Goal: Communication & Community: Participate in discussion

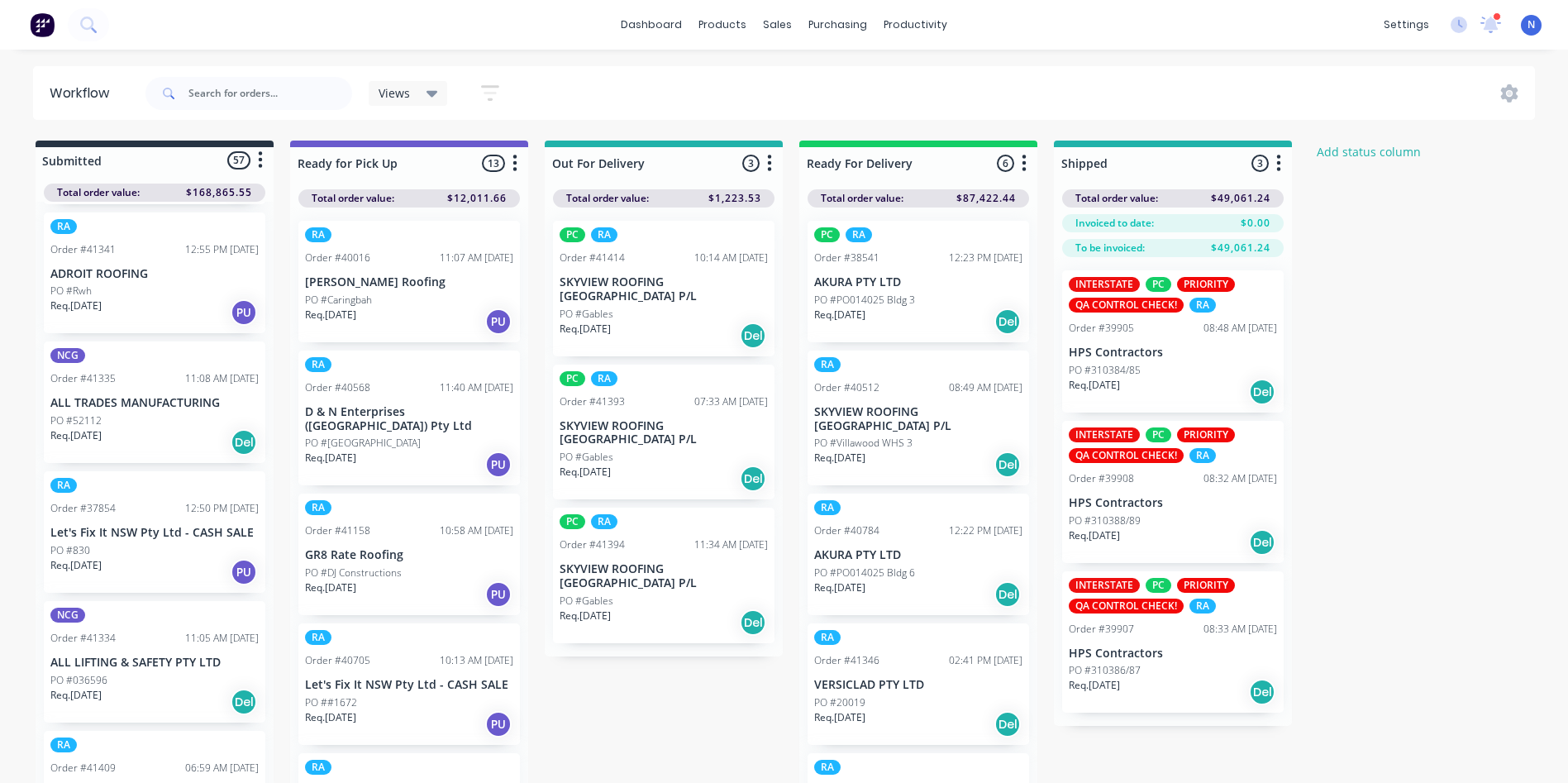
scroll to position [1684, 0]
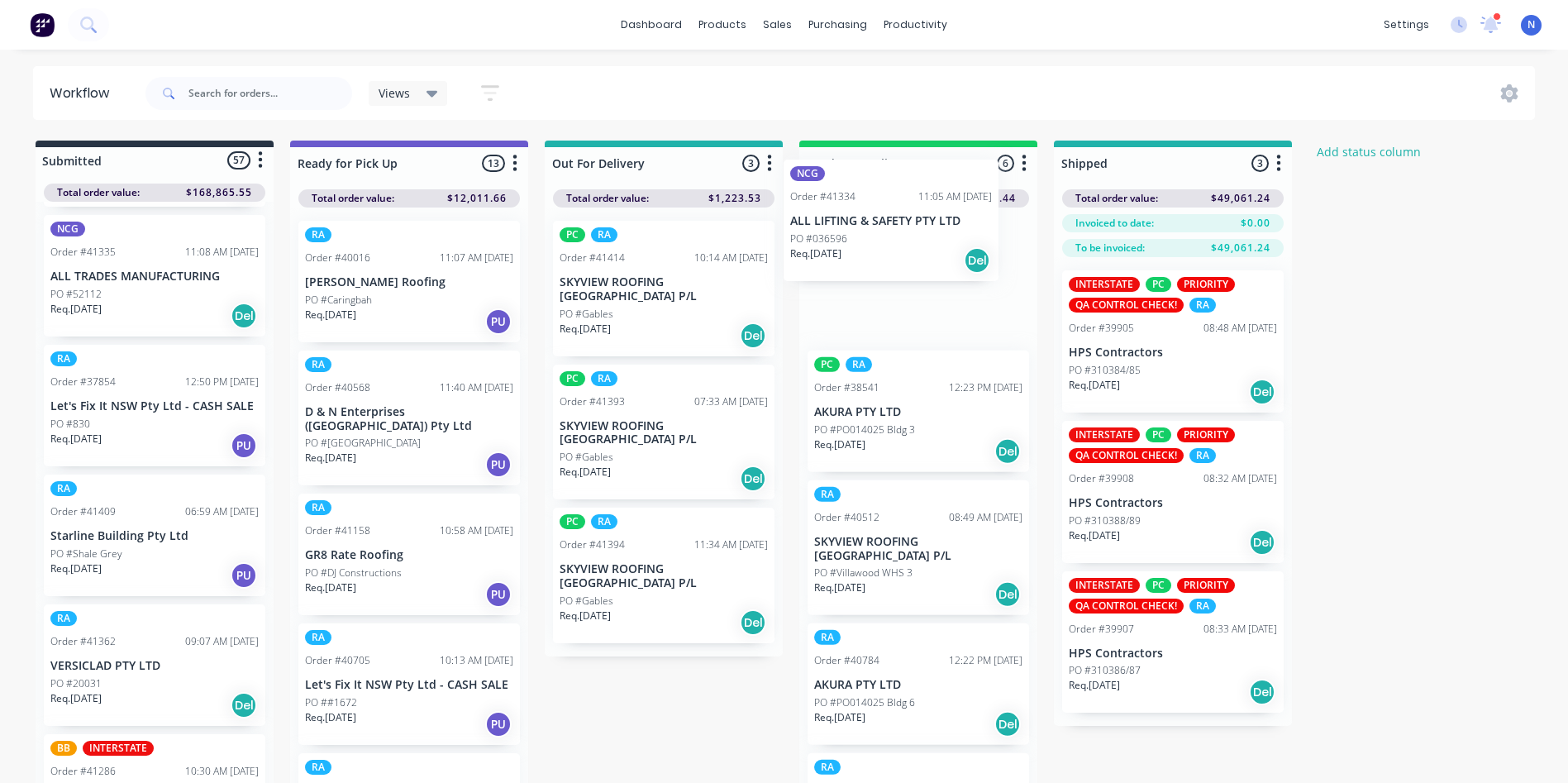
drag, startPoint x: 88, startPoint y: 555, endPoint x: 976, endPoint y: 172, distance: 967.1
click at [976, 172] on div "Submitted 57 Status colour #273444 hex #273444 Save Cancel Summaries Total orde…" at bounding box center [886, 466] width 1798 height 651
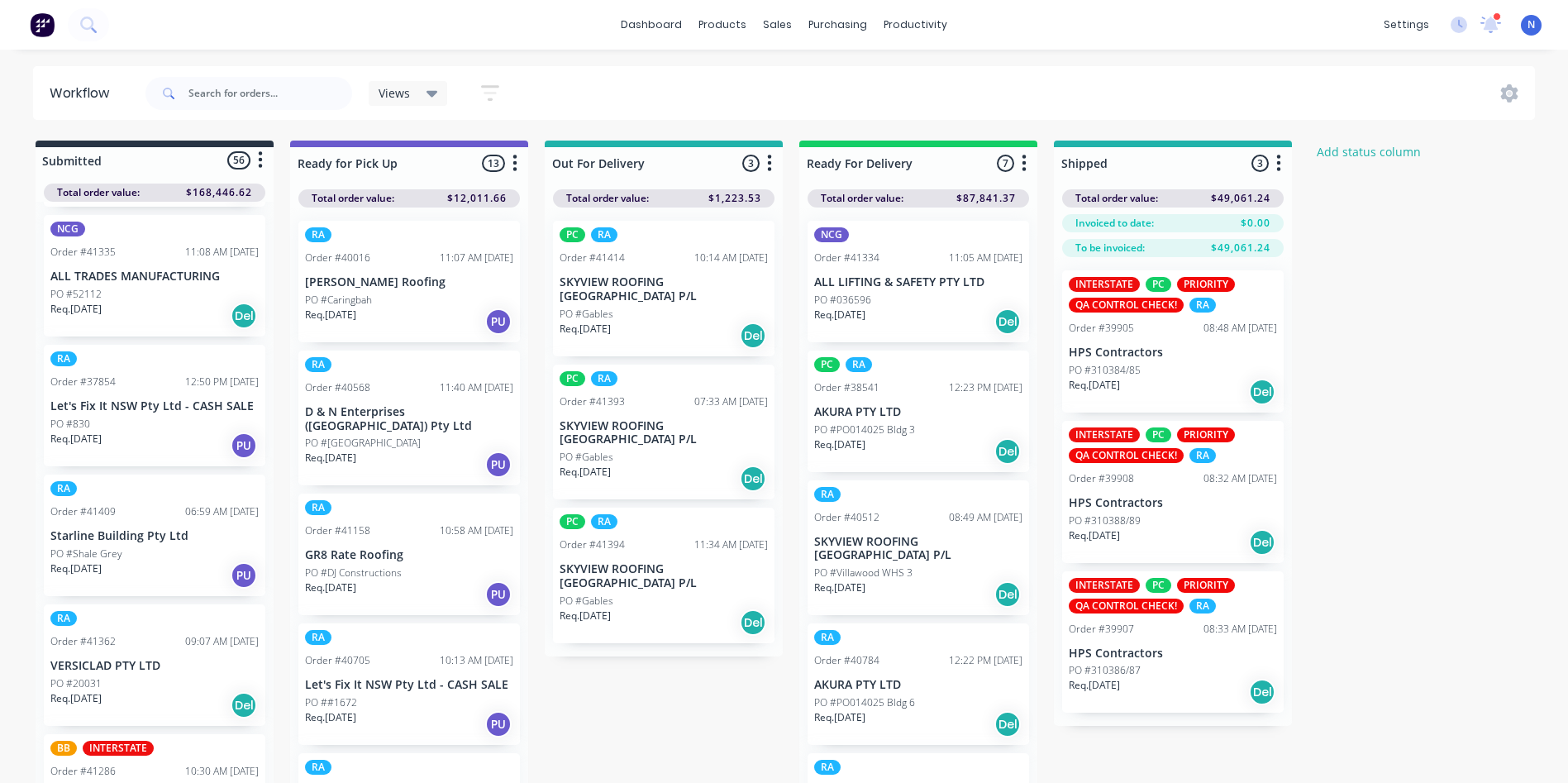
click at [894, 297] on div "PO #036596" at bounding box center [918, 300] width 208 height 14
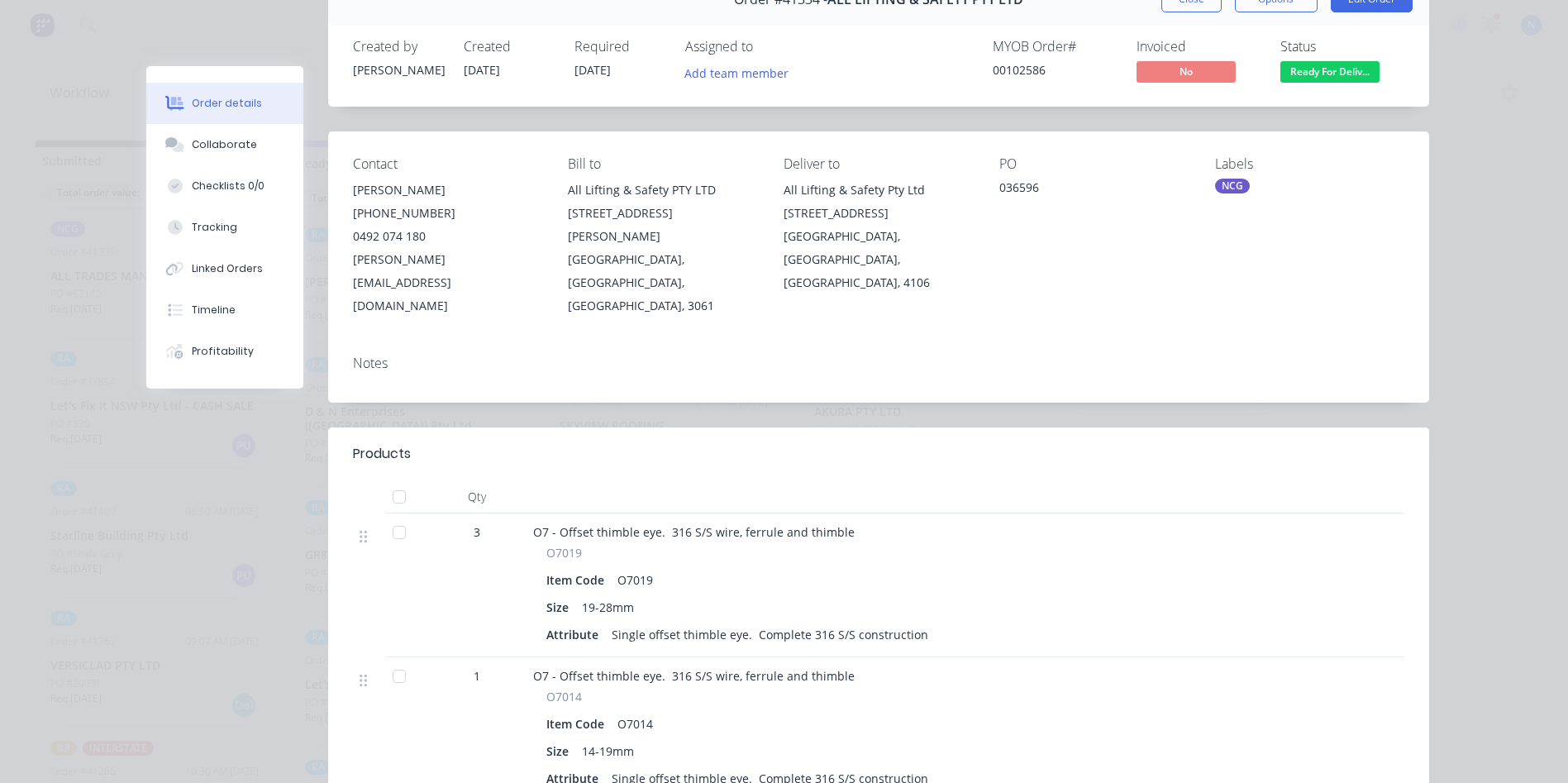
scroll to position [165, 0]
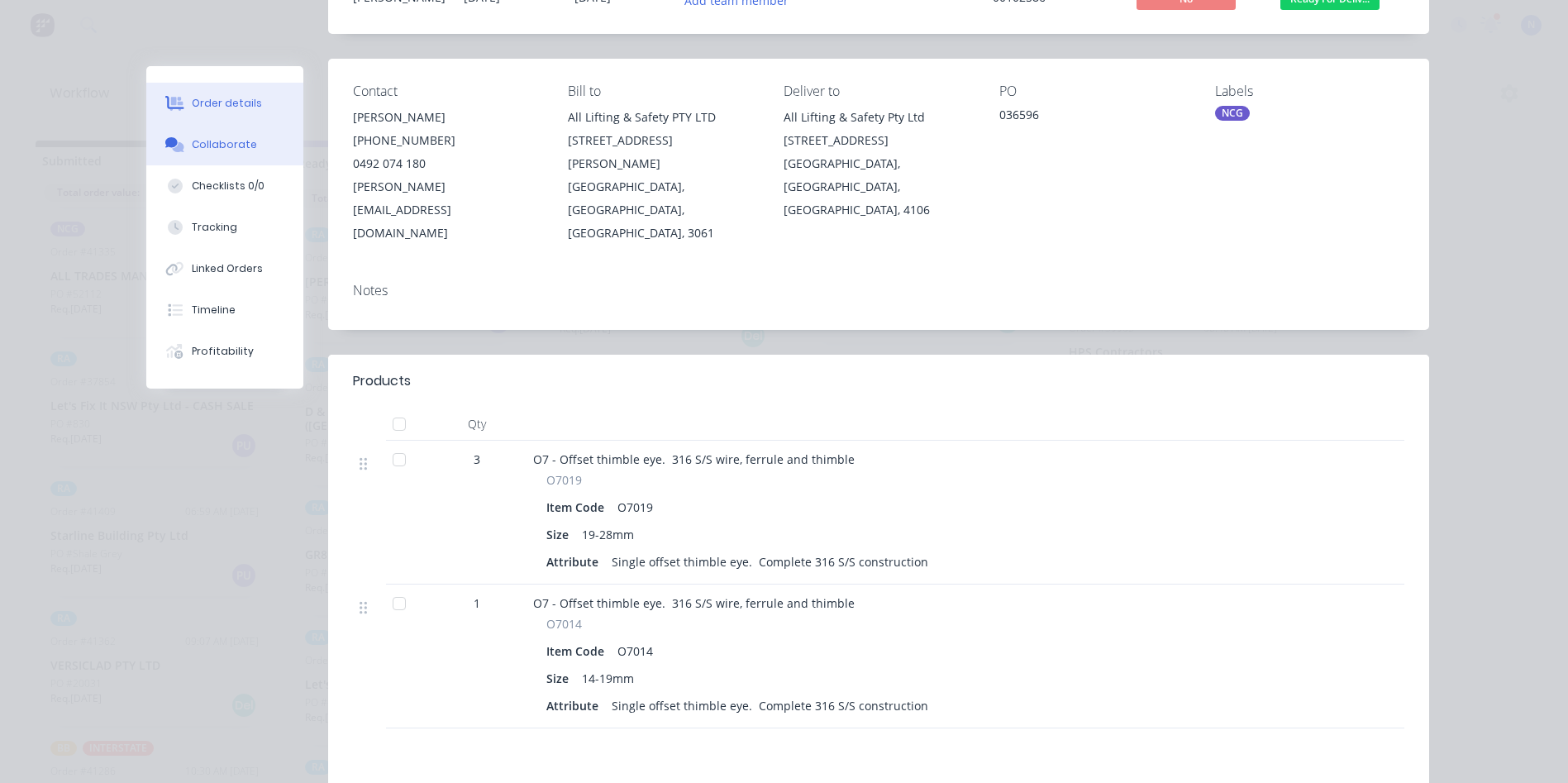
click at [242, 151] on div "Collaborate" at bounding box center [225, 144] width 65 height 14
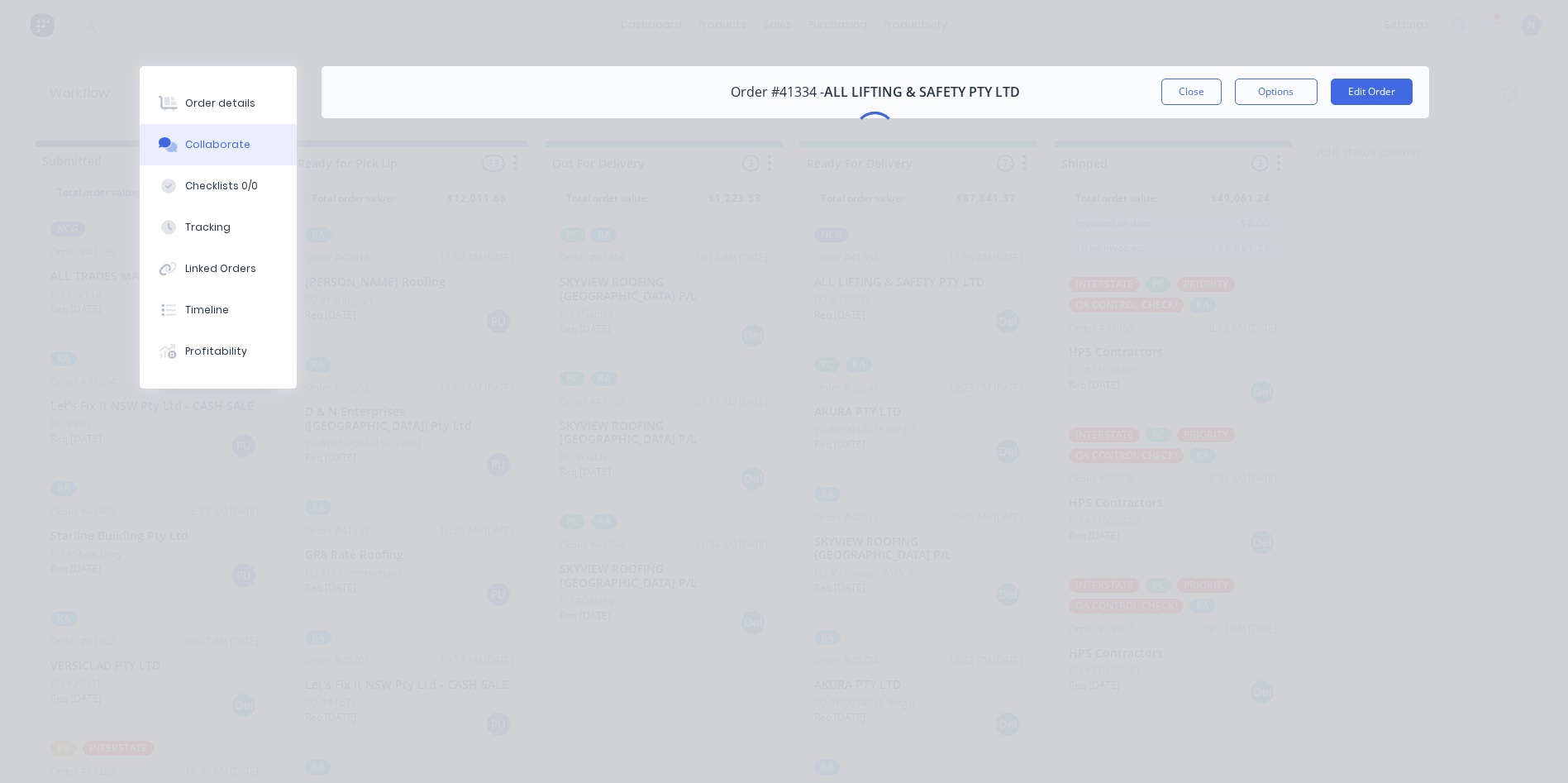
scroll to position [0, 0]
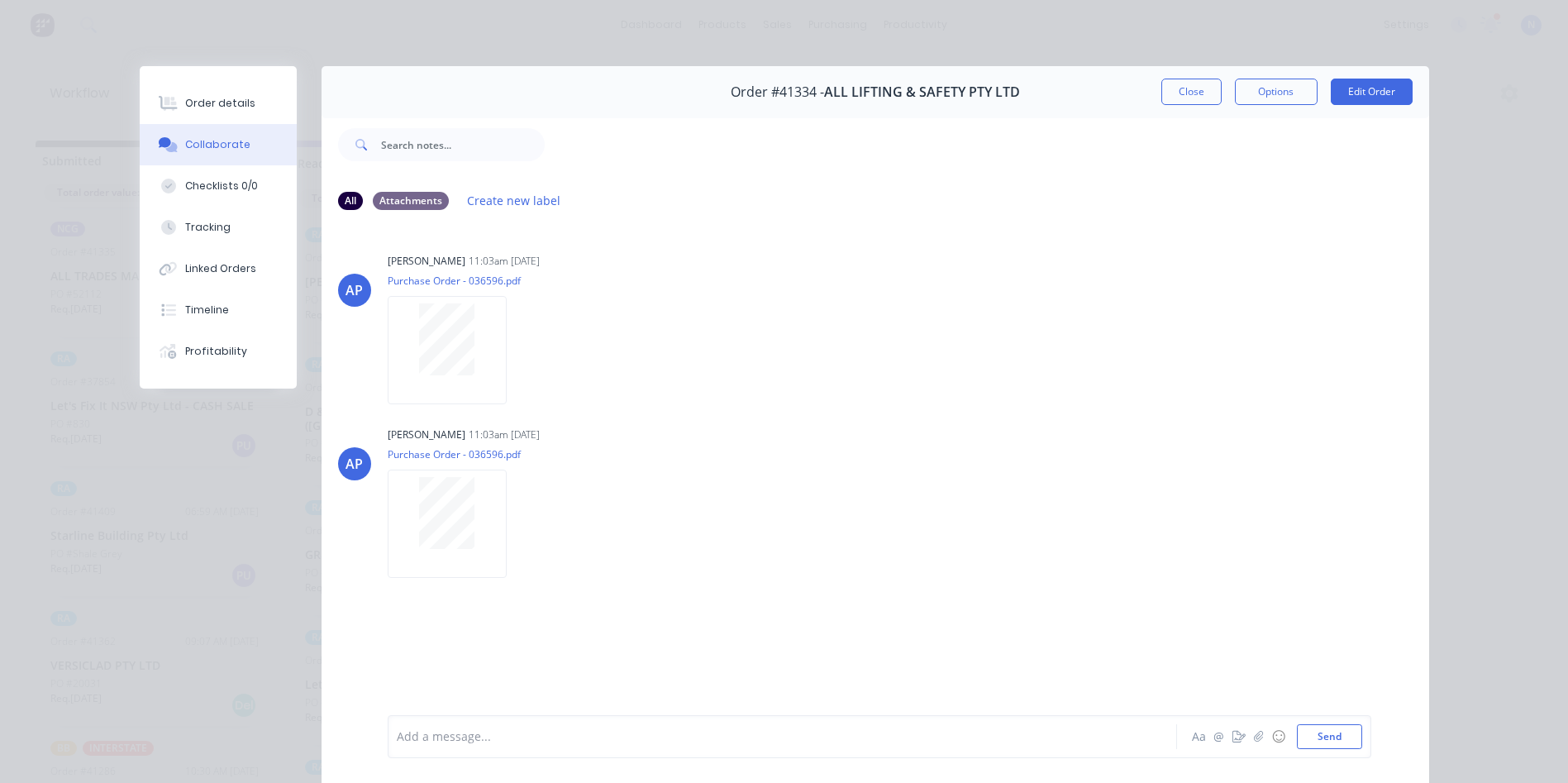
click at [548, 753] on div "Add a message... Aa @ ☺ Send" at bounding box center [880, 736] width 984 height 43
click at [572, 737] on div at bounding box center [759, 737] width 723 height 17
click at [1199, 92] on button "Close" at bounding box center [1191, 92] width 61 height 27
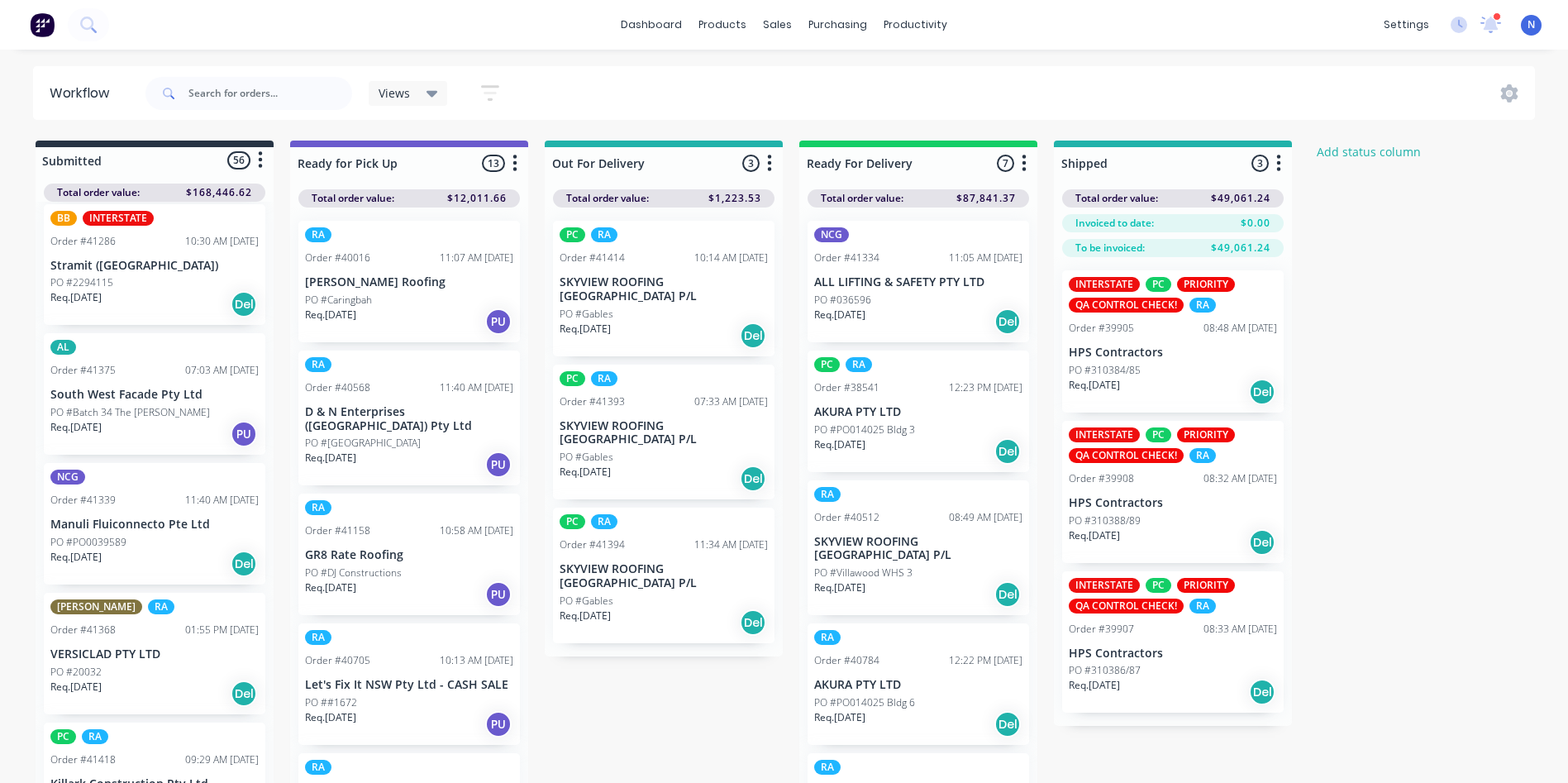
scroll to position [1436, 0]
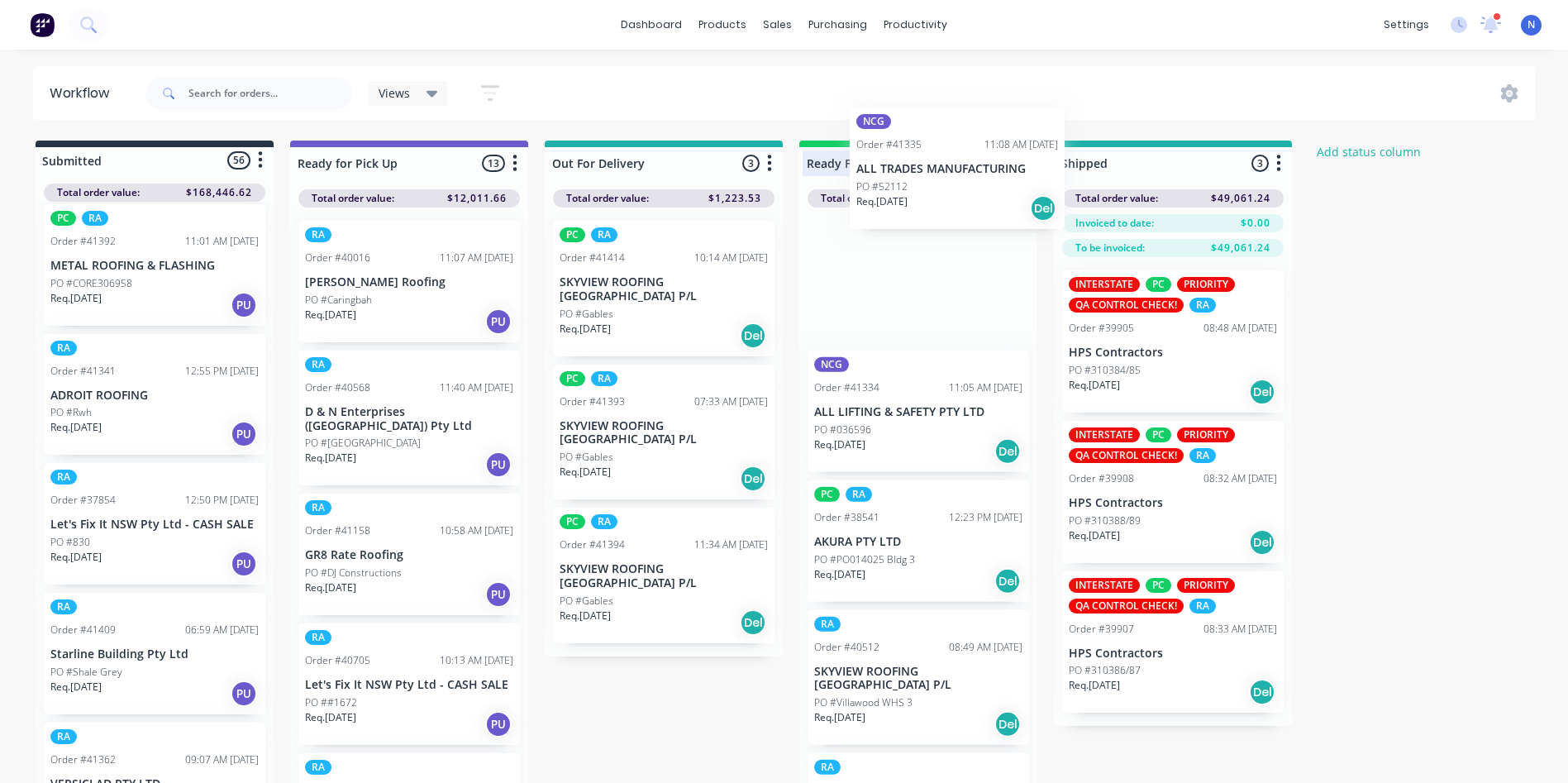
drag, startPoint x: 86, startPoint y: 533, endPoint x: 901, endPoint y: 172, distance: 891.4
click at [901, 172] on div "Submitted 56 Status colour #273444 hex #273444 Save Cancel Summaries Total orde…" at bounding box center [886, 466] width 1798 height 651
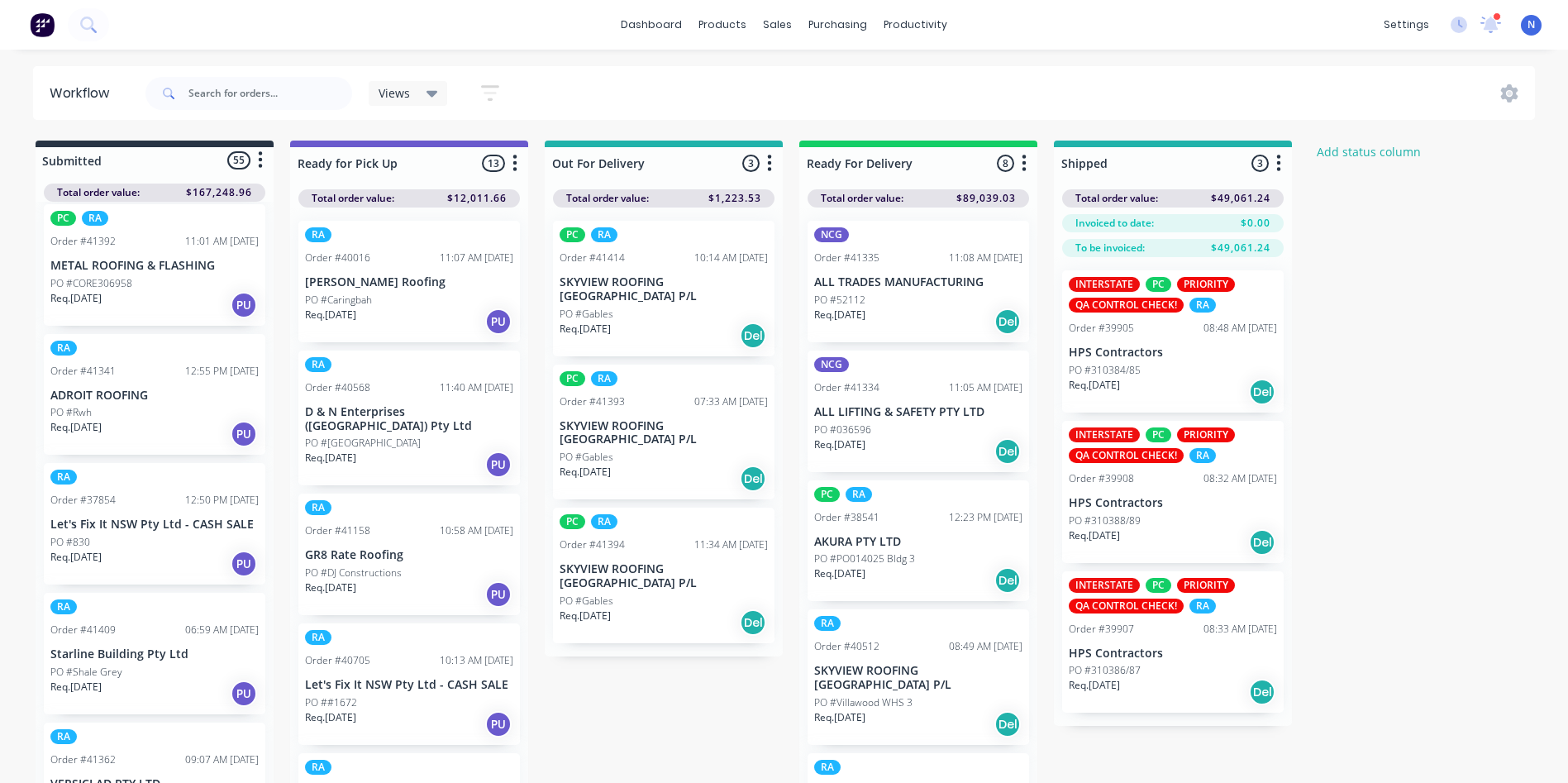
click at [873, 299] on div "PO #52112" at bounding box center [918, 300] width 208 height 14
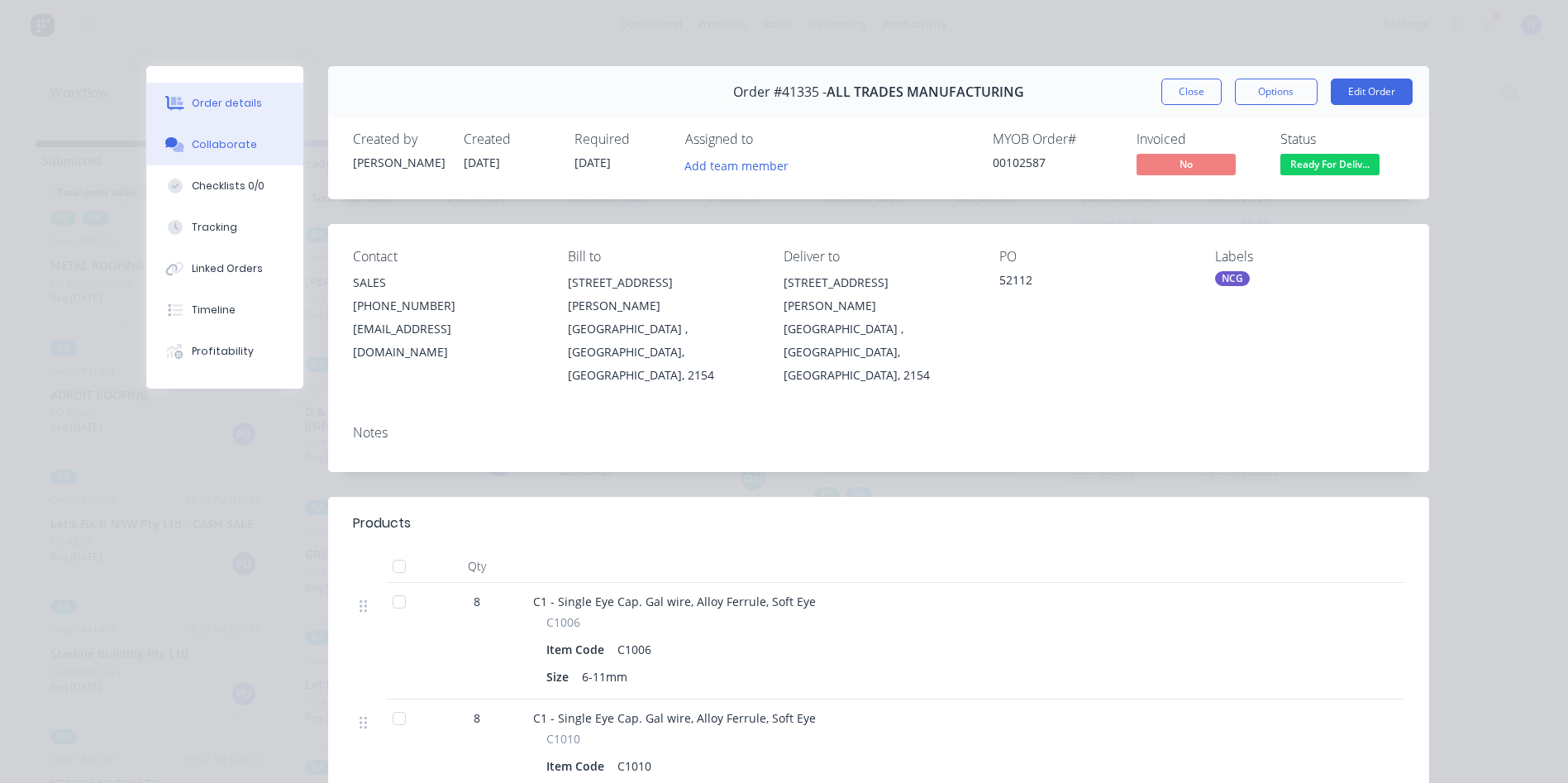
click at [255, 153] on button "Collaborate" at bounding box center [224, 144] width 157 height 41
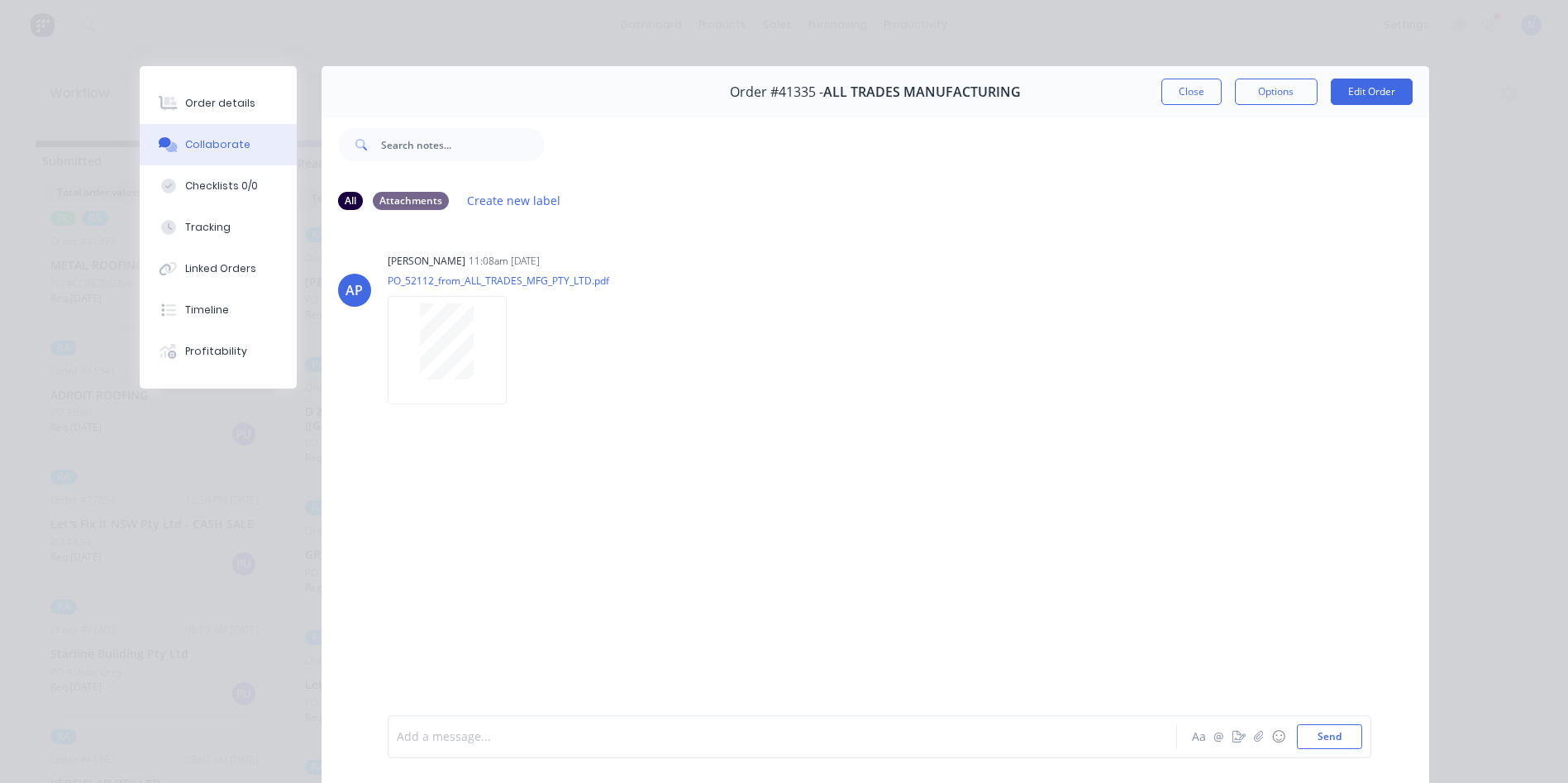
click at [600, 741] on div at bounding box center [759, 737] width 723 height 17
click at [1170, 85] on button "Close" at bounding box center [1191, 92] width 61 height 27
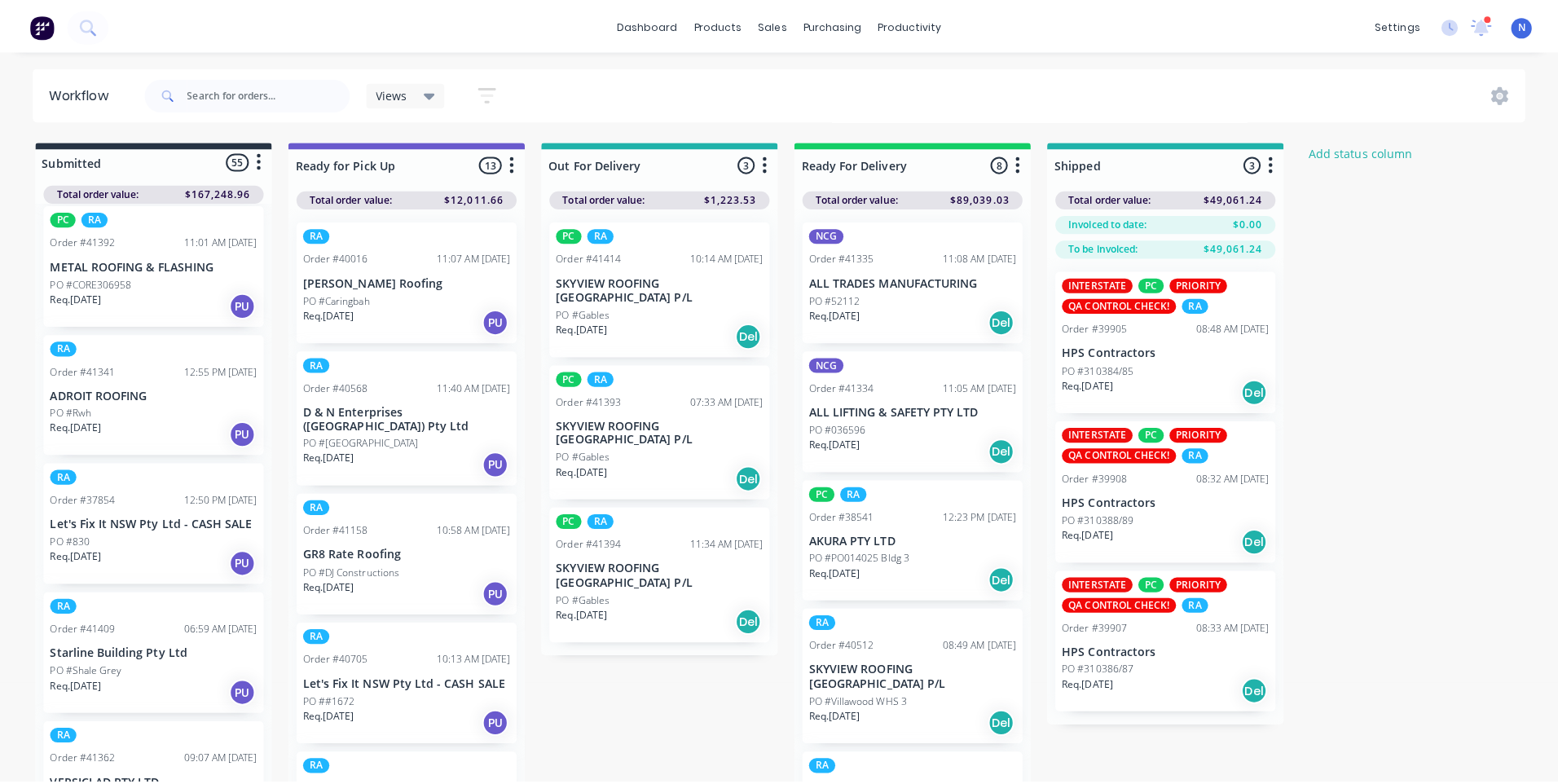
scroll to position [2055, 0]
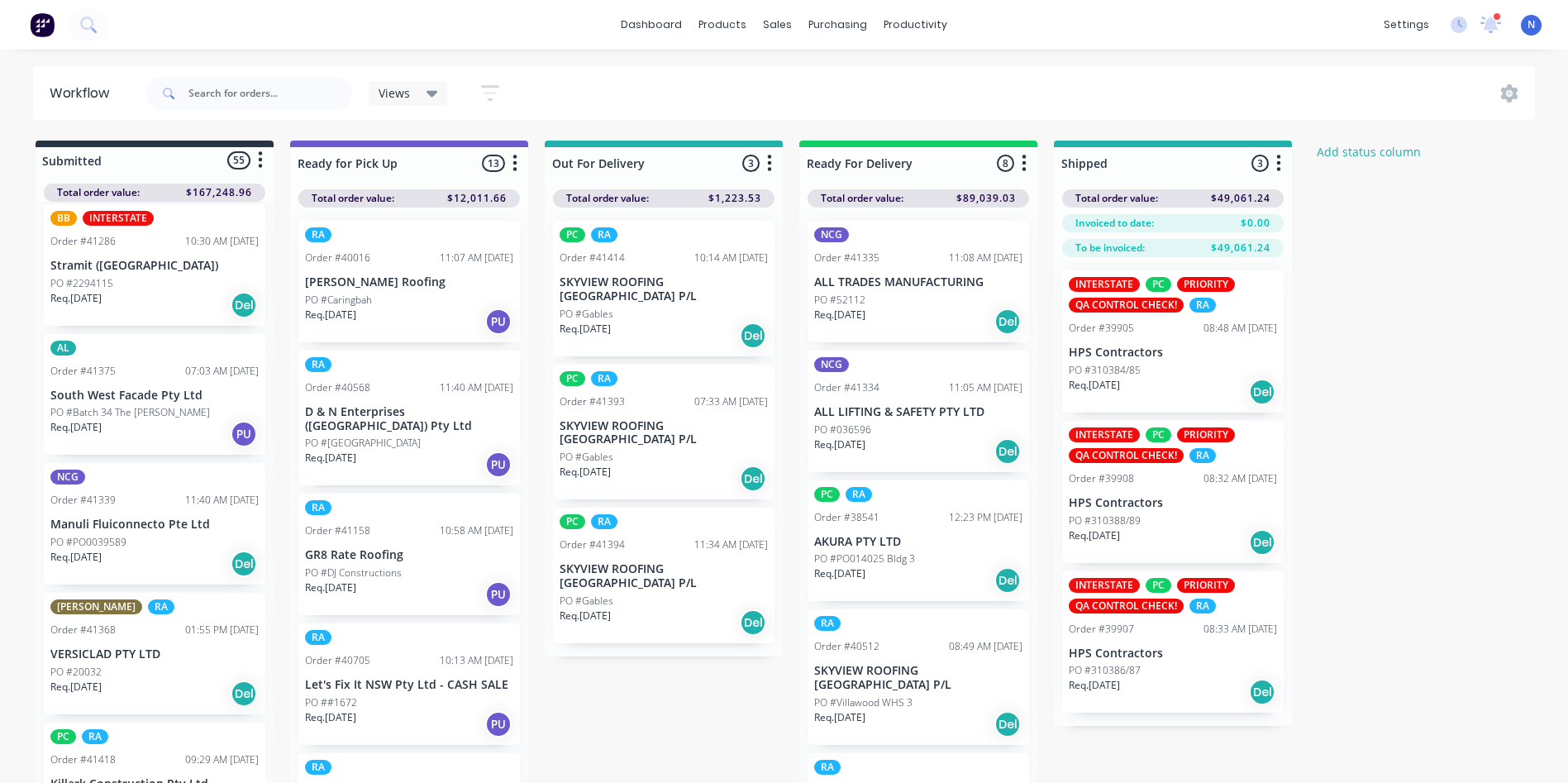
click at [100, 553] on p "Req. [DATE]" at bounding box center [75, 556] width 51 height 14
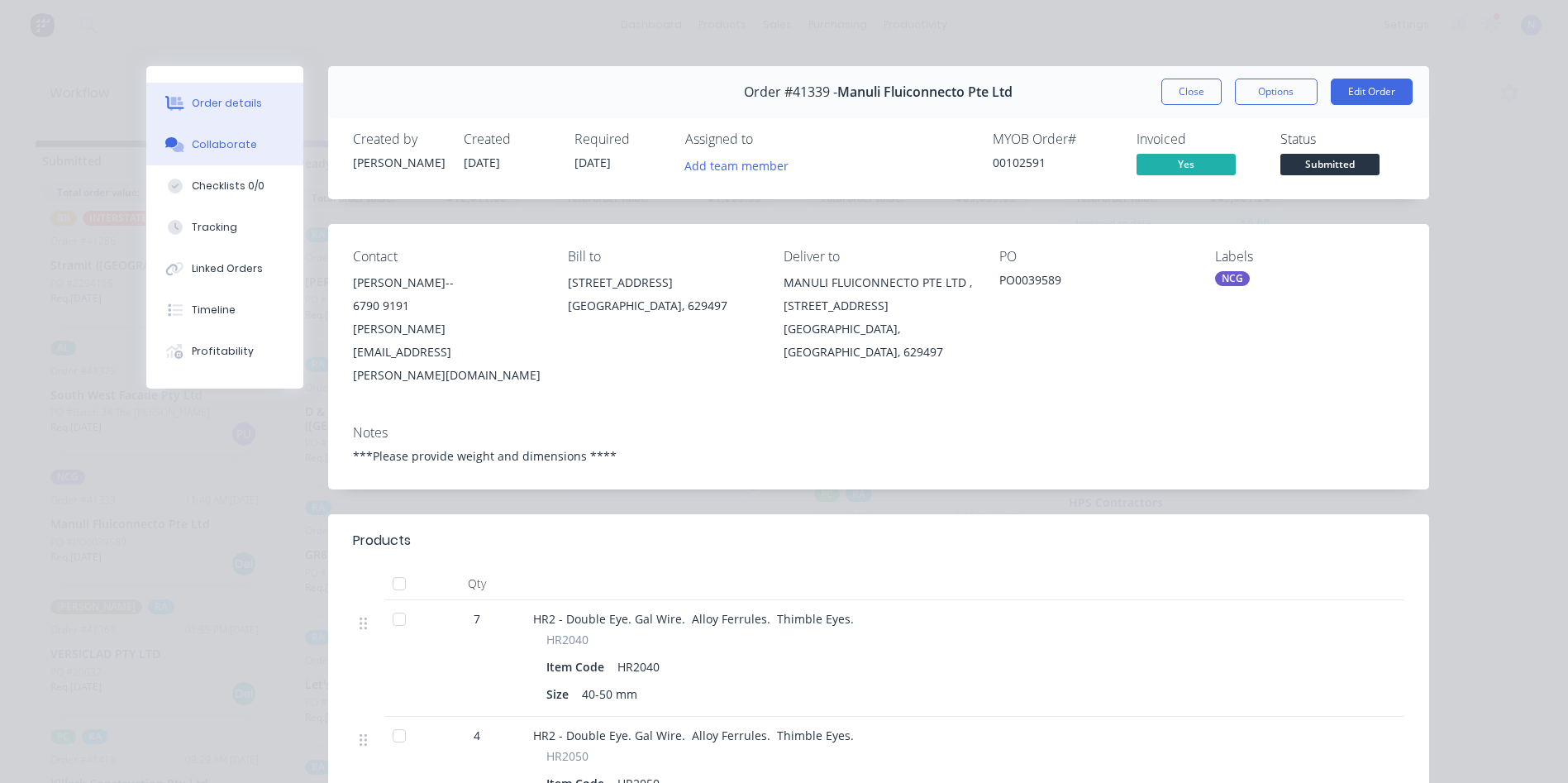
click at [216, 139] on div "Collaborate" at bounding box center [225, 144] width 65 height 14
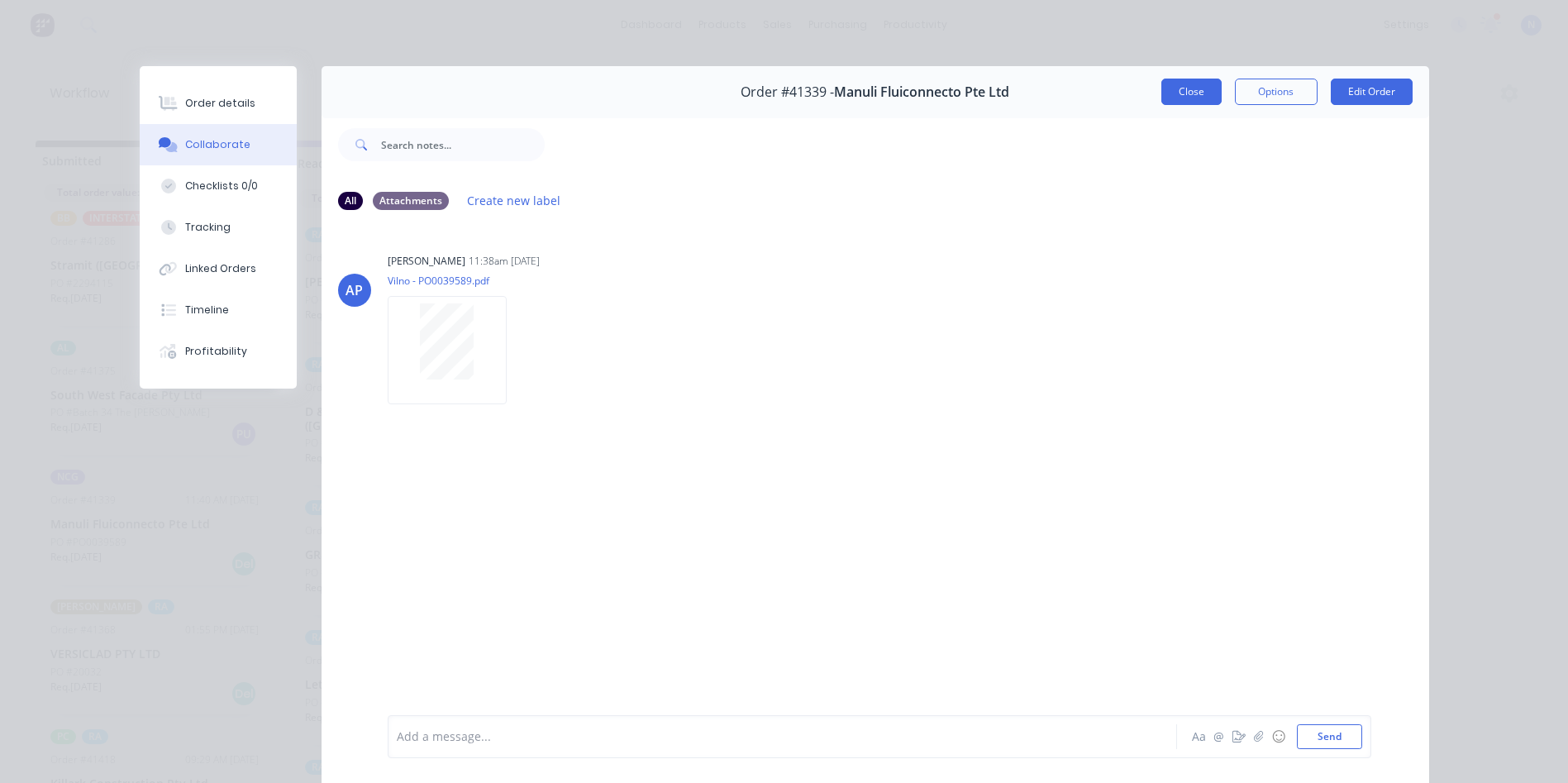
click at [1179, 89] on button "Close" at bounding box center [1191, 92] width 61 height 27
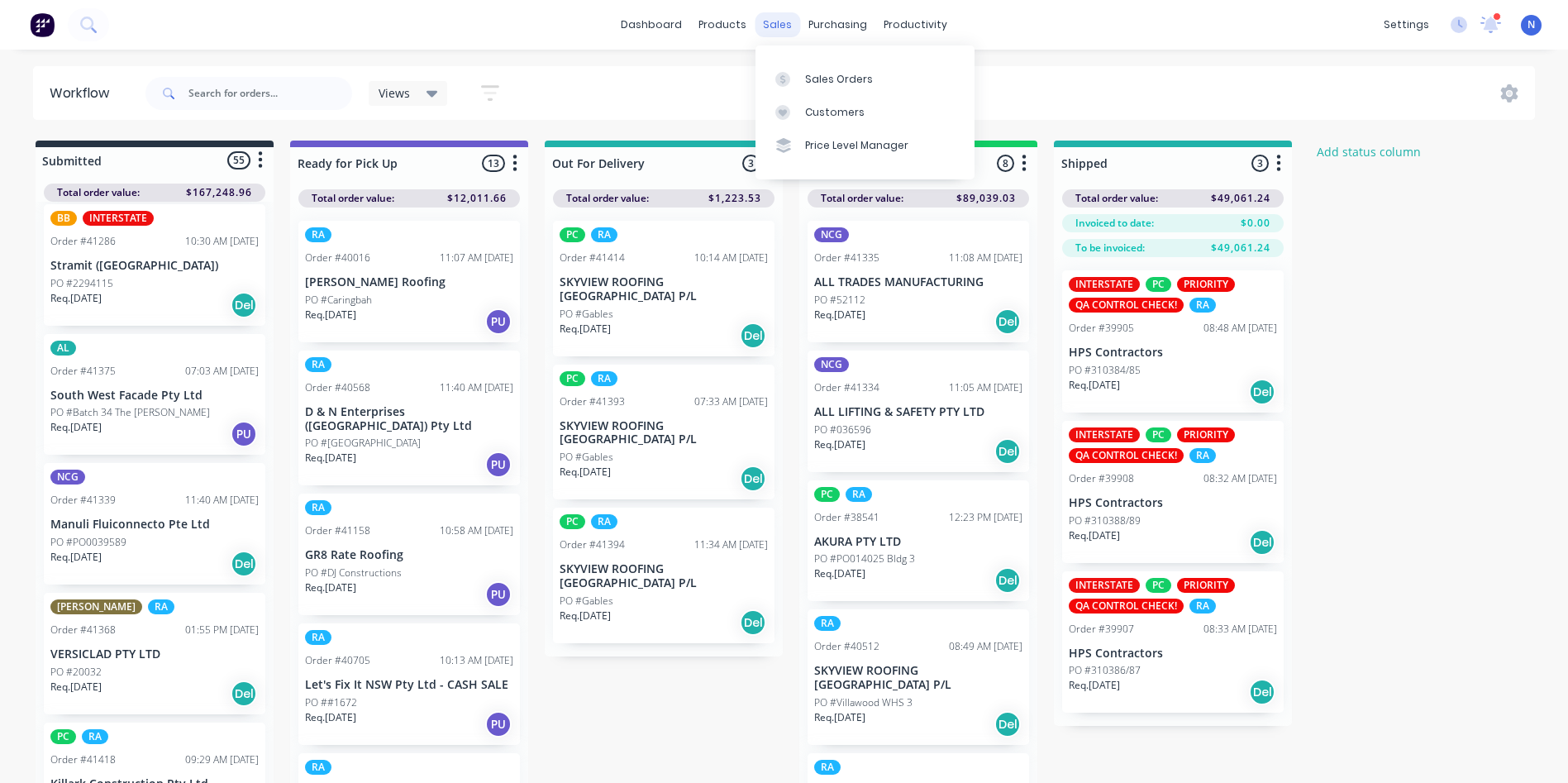
click at [776, 28] on div "sales" at bounding box center [777, 25] width 45 height 25
click at [836, 72] on div "Sales Orders" at bounding box center [839, 79] width 68 height 14
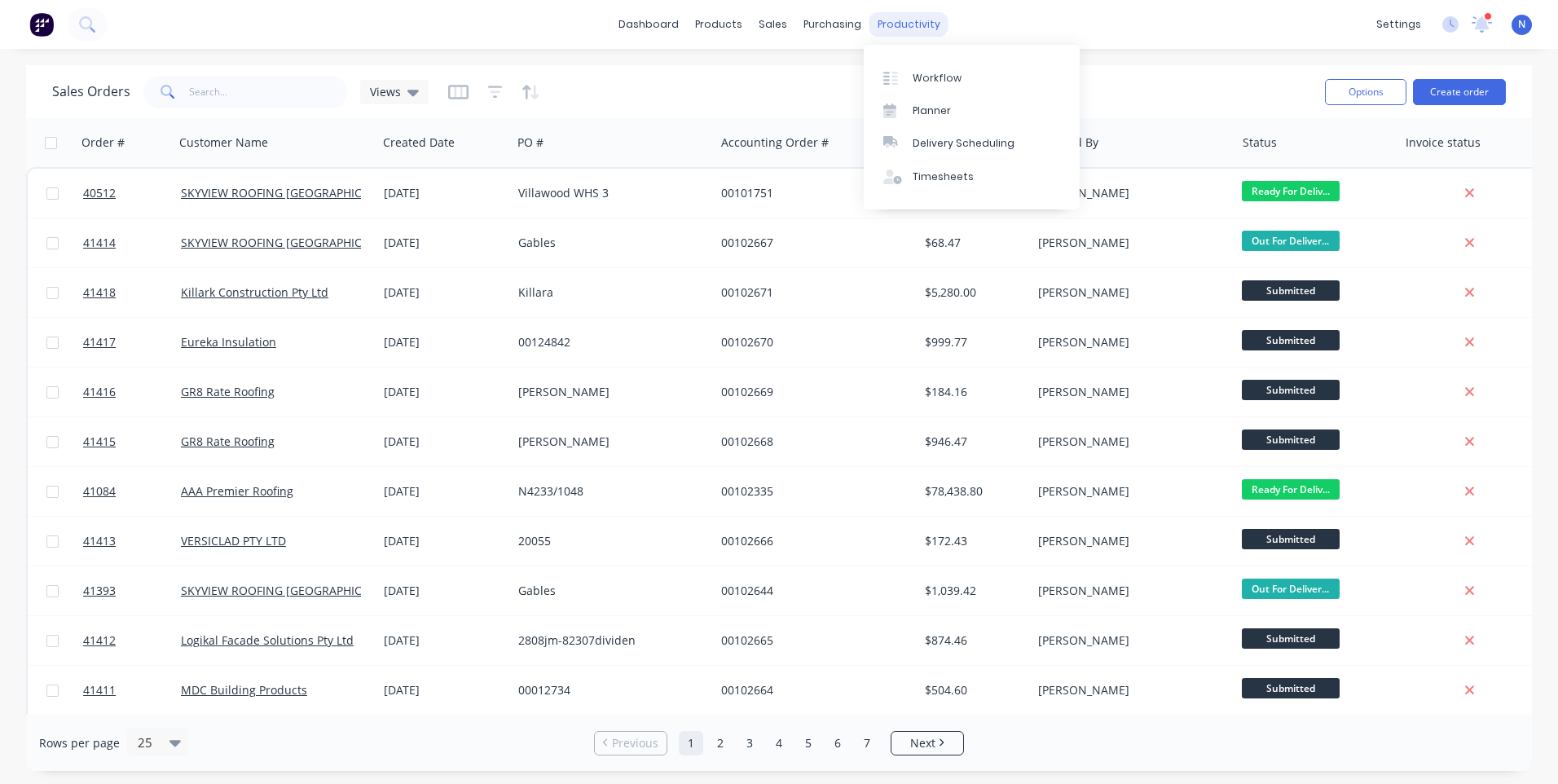
click at [911, 25] on div "productivity" at bounding box center [908, 25] width 79 height 25
click at [979, 80] on link "Workflow" at bounding box center [972, 78] width 216 height 32
